Goal: Information Seeking & Learning: Learn about a topic

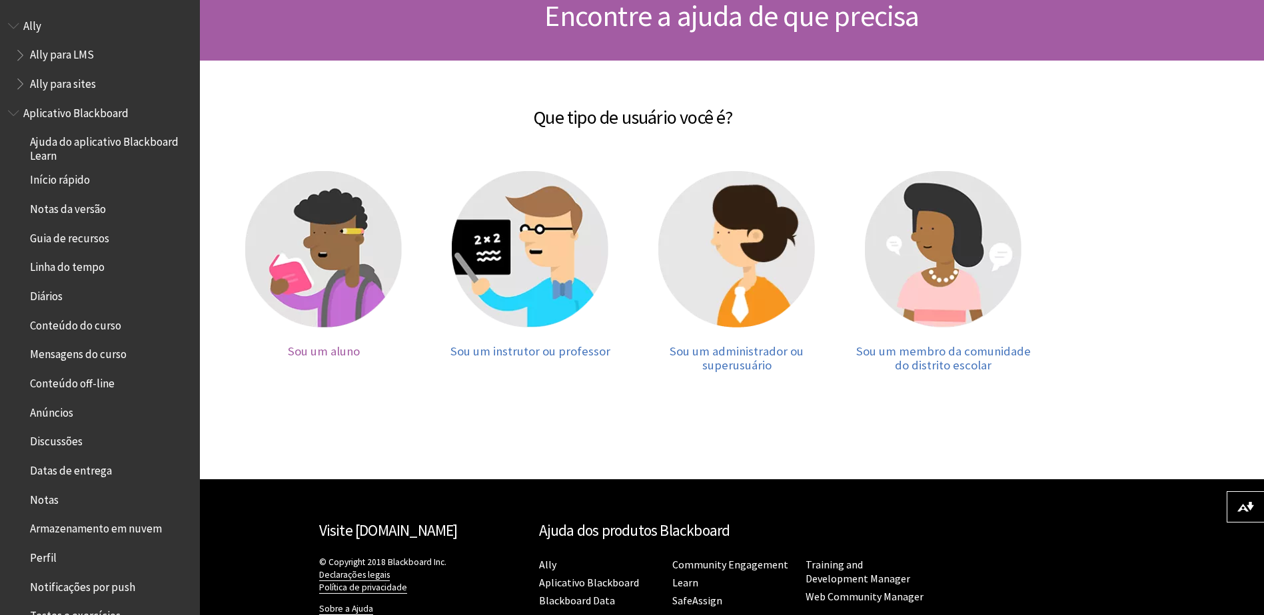
scroll to position [233, 0]
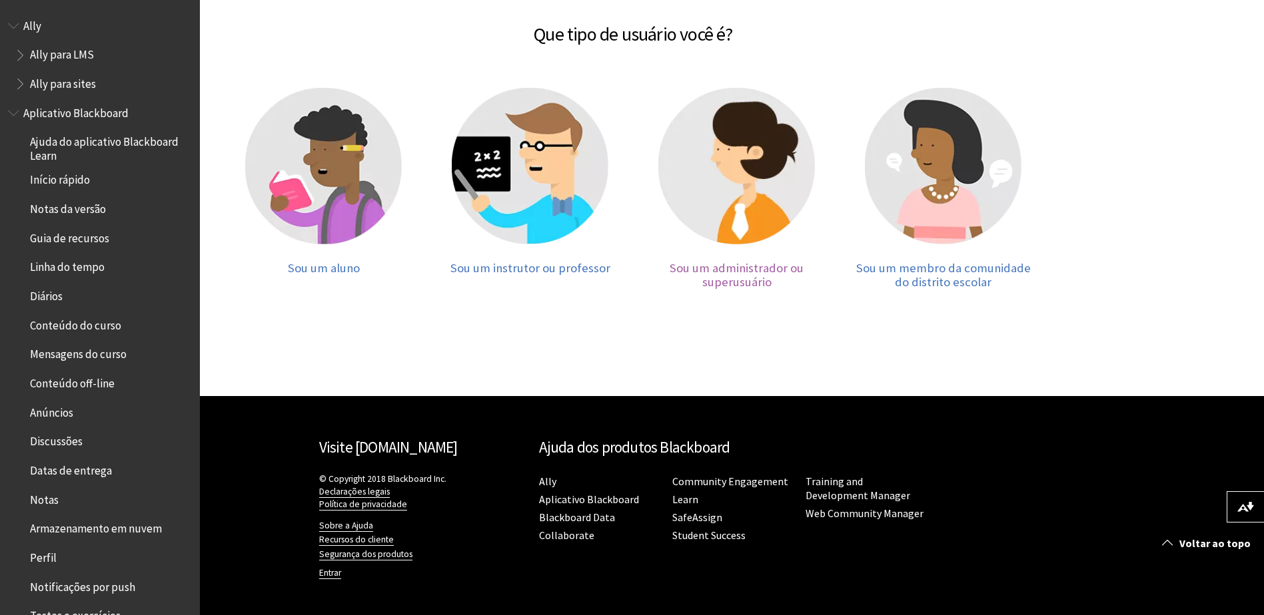
click at [727, 281] on span "Sou um administrador ou superusuário" at bounding box center [736, 275] width 134 height 30
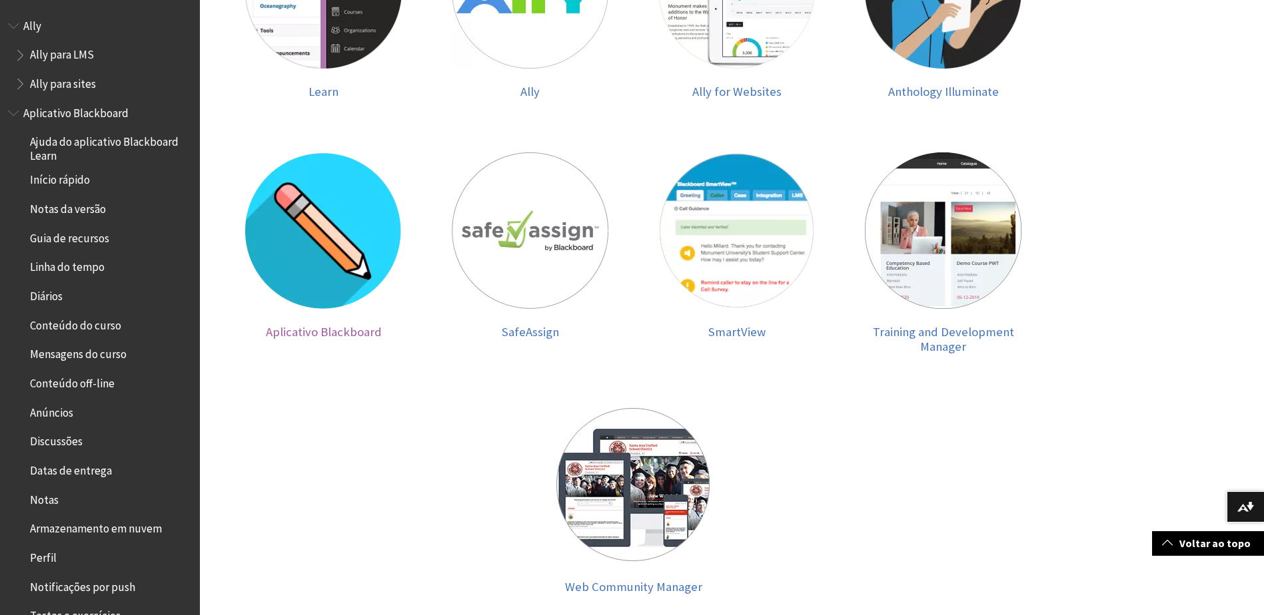
scroll to position [400, 0]
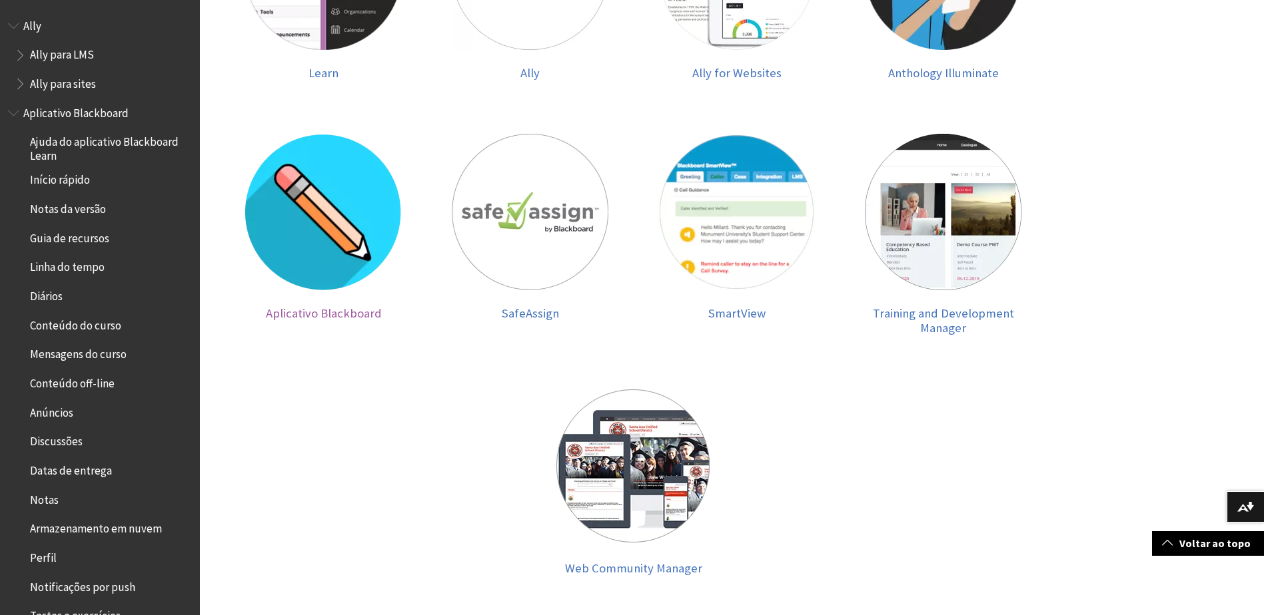
click at [302, 198] on img at bounding box center [323, 212] width 157 height 157
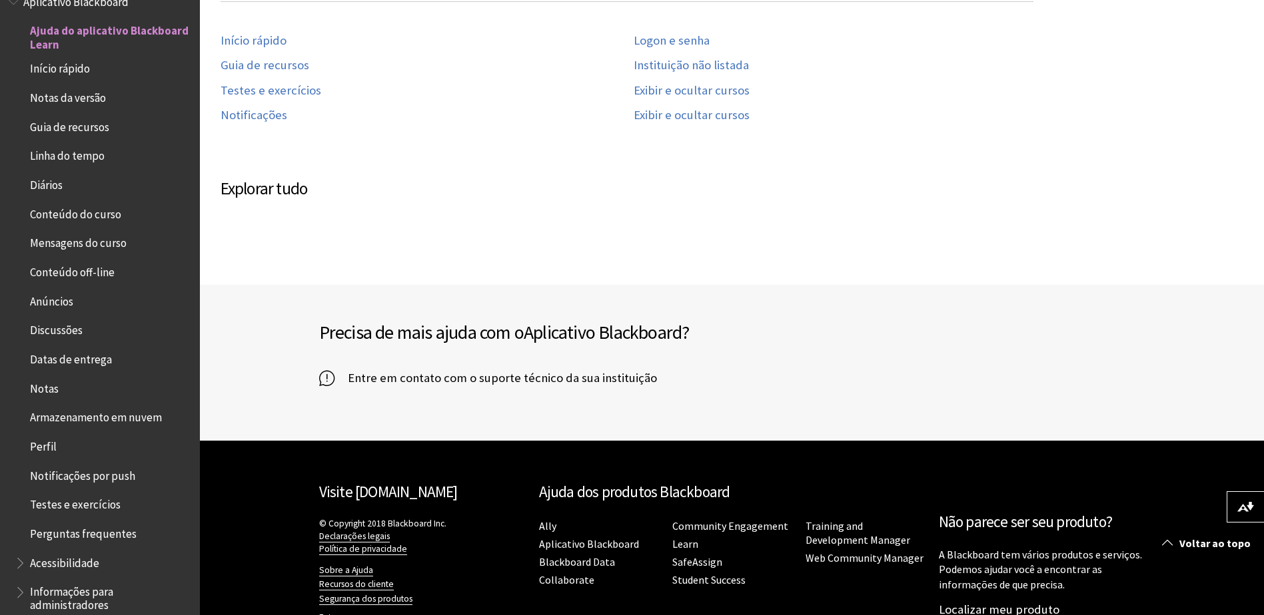
scroll to position [711, 0]
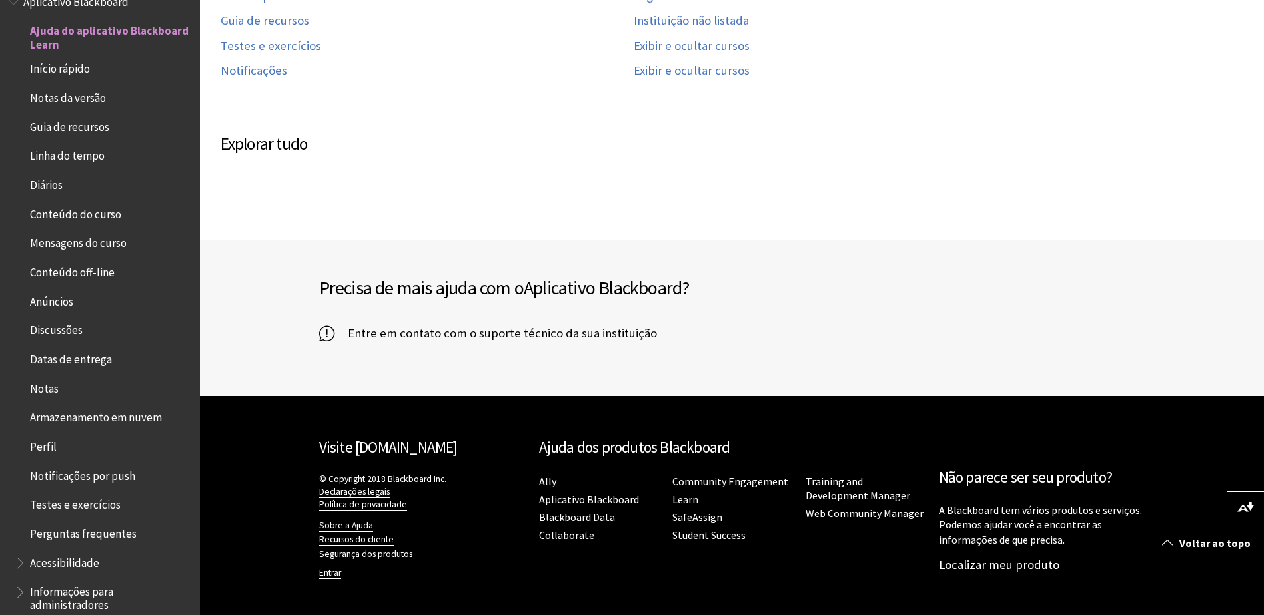
click at [383, 454] on link "Visite [DOMAIN_NAME]" at bounding box center [388, 447] width 139 height 19
